Goal: Task Accomplishment & Management: Manage account settings

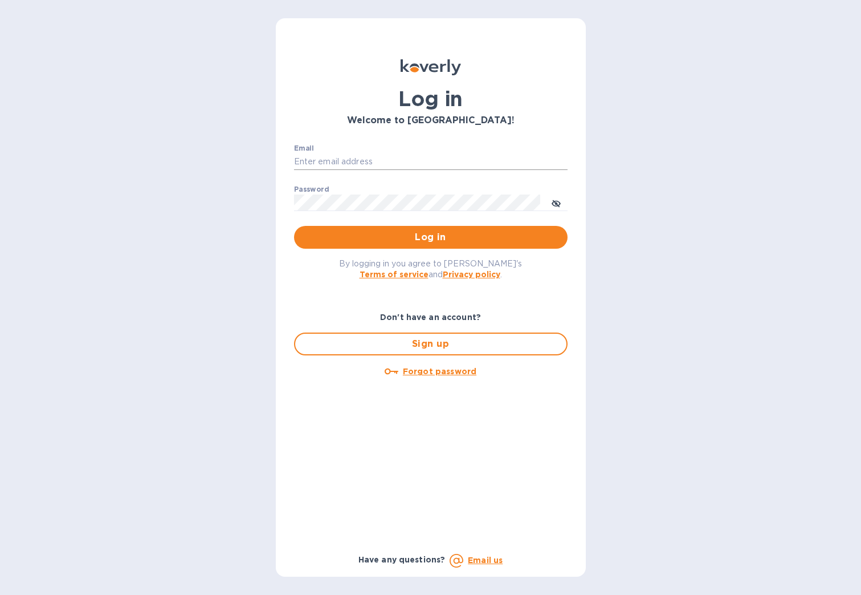
click at [379, 156] on input "Email" at bounding box center [431, 161] width 274 height 17
type input "[PERSON_NAME][EMAIL_ADDRESS][DOMAIN_NAME]"
click at [294, 226] on button "Log in" at bounding box center [431, 237] width 274 height 23
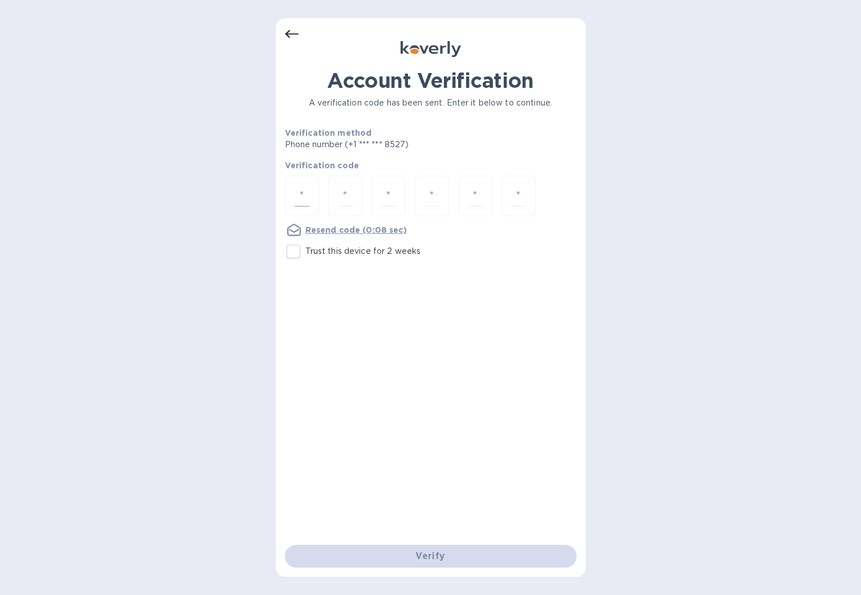
click at [300, 193] on input "number" at bounding box center [302, 195] width 15 height 21
type input "7"
type input "6"
type input "2"
type input "6"
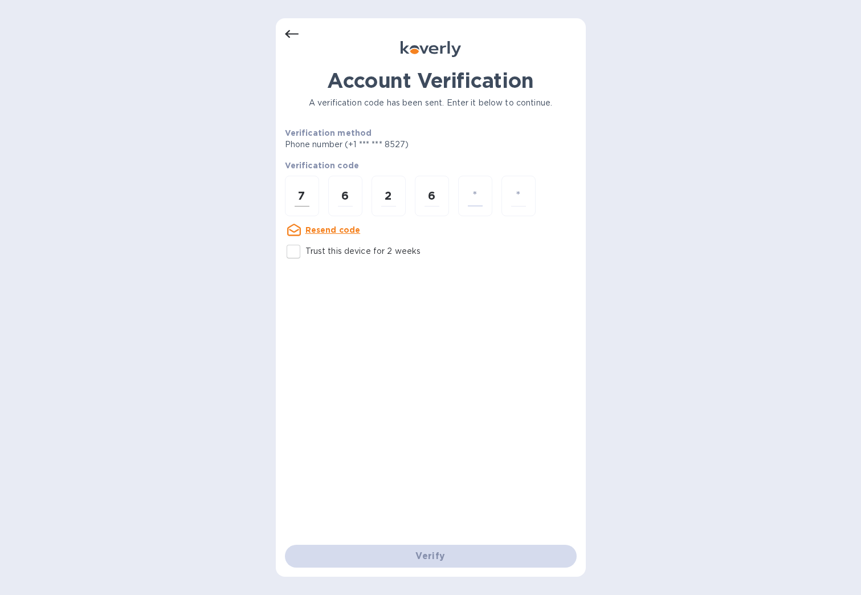
type input "7"
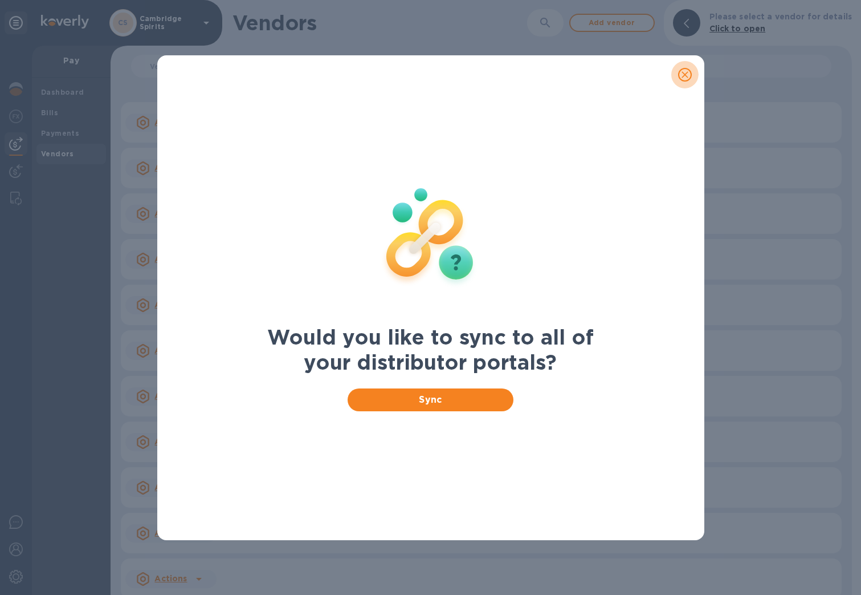
click at [685, 75] on icon "close" at bounding box center [684, 74] width 11 height 11
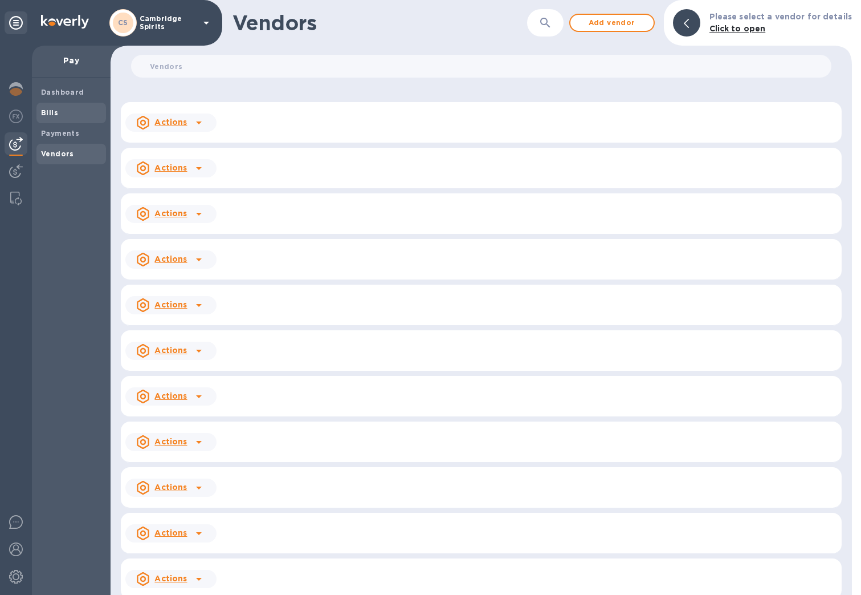
click at [63, 112] on span "Bills" at bounding box center [71, 112] width 60 height 11
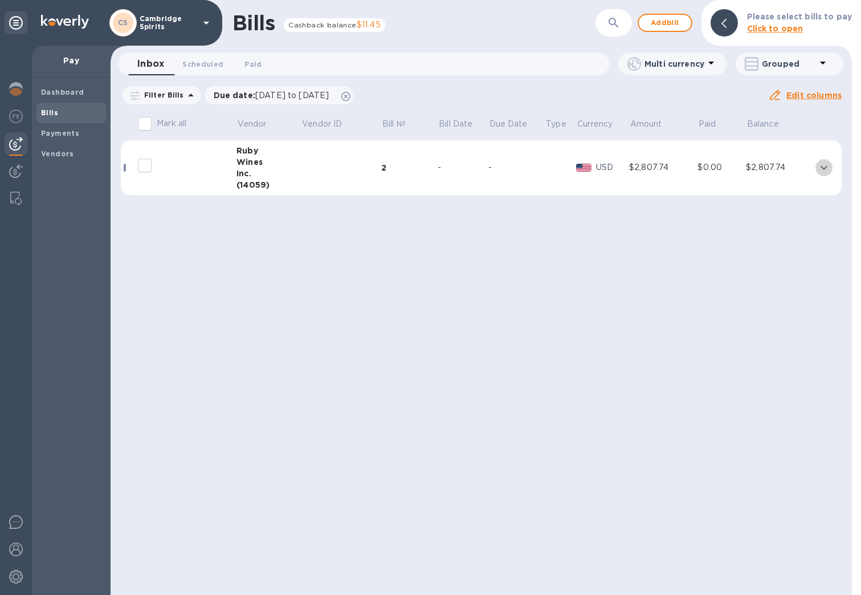
click at [824, 166] on icon "expand row" at bounding box center [824, 168] width 14 height 14
